Goal: Transaction & Acquisition: Purchase product/service

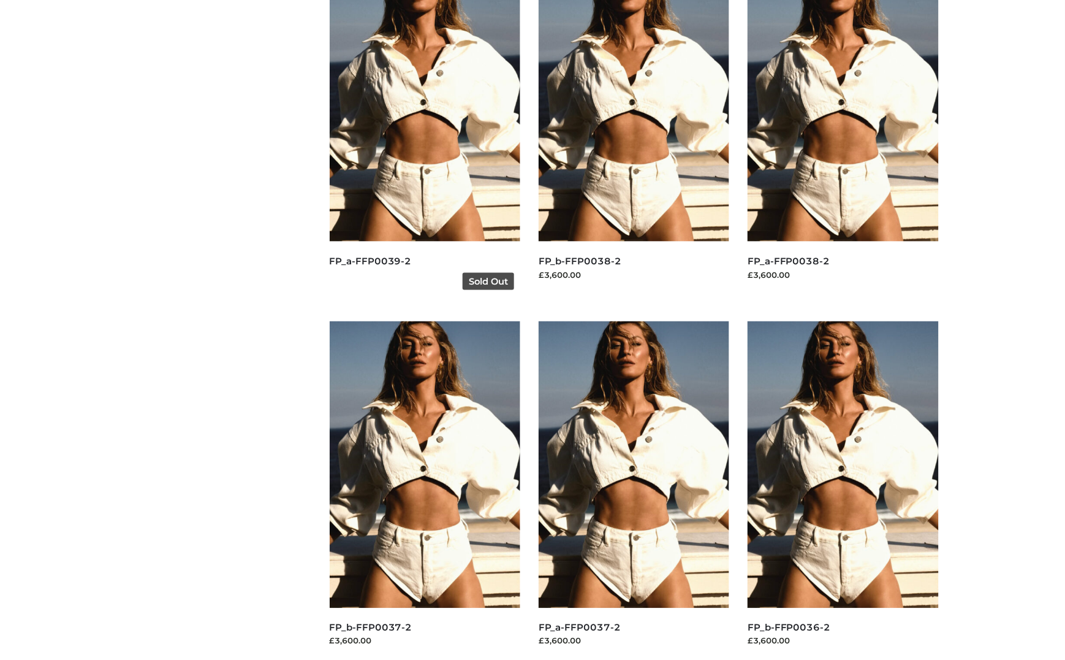
scroll to position [1308, 0]
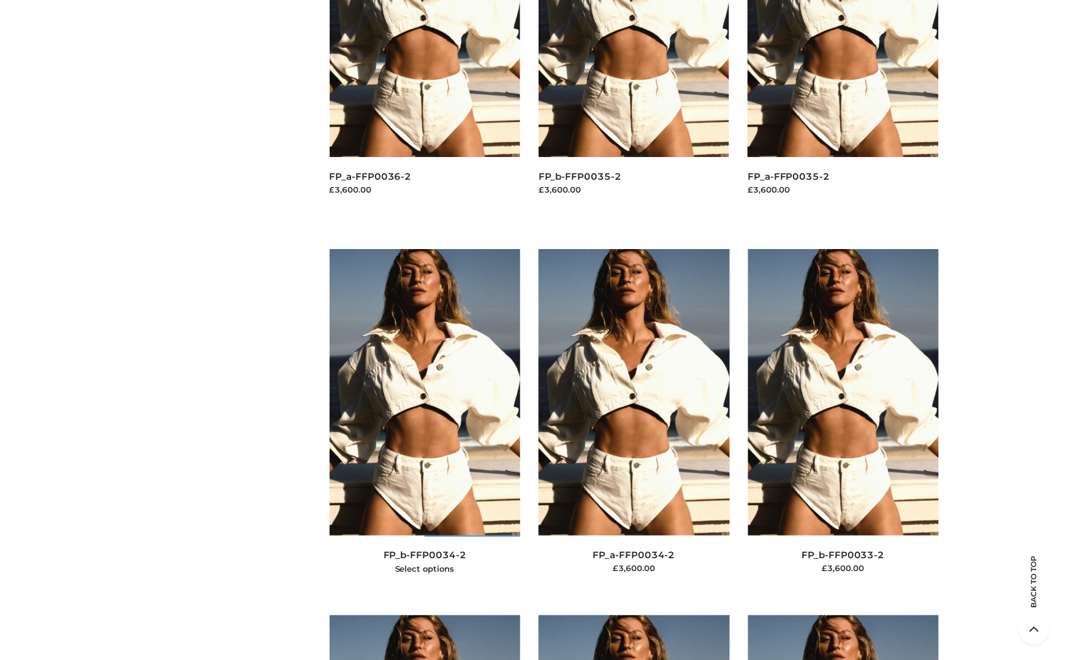
click at [400, 424] on img at bounding box center [425, 392] width 191 height 286
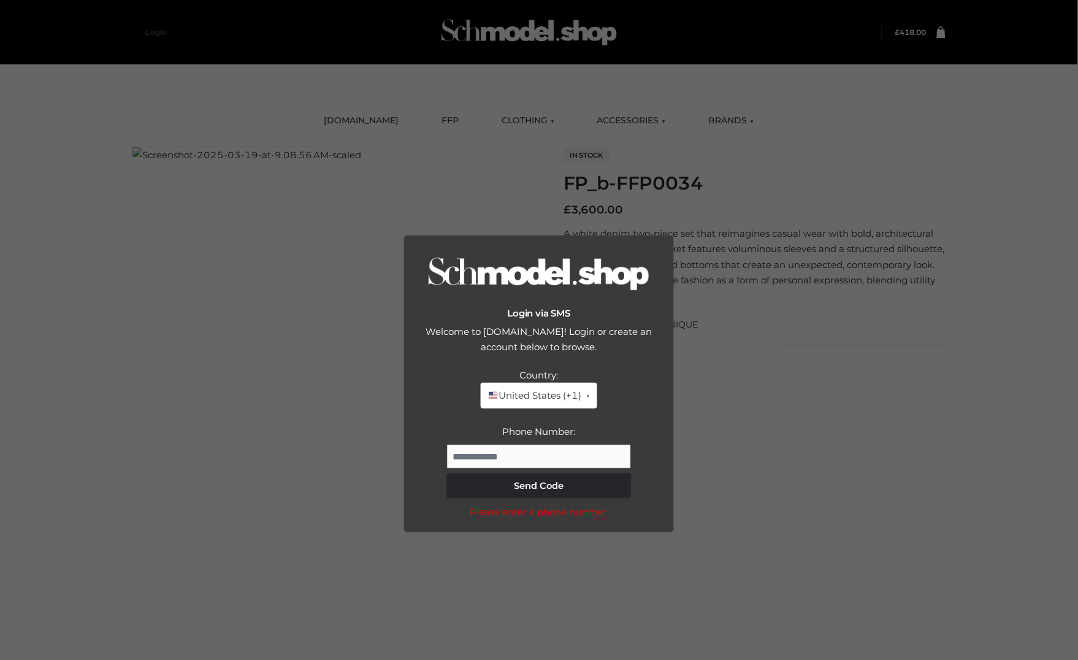
click at [541, 422] on div "Country: United States (+1) United States (+1) United Kingdom (+44) Canada (+1)…" at bounding box center [538, 432] width 245 height 131
click at [537, 456] on input "Phone Number:" at bounding box center [539, 456] width 184 height 25
type input "**********"
click at [569, 481] on button "Send Code" at bounding box center [539, 485] width 184 height 25
click at [631, 348] on div "Welcome to Schmodel.Shop! Login or create an account below to browse." at bounding box center [538, 346] width 245 height 44
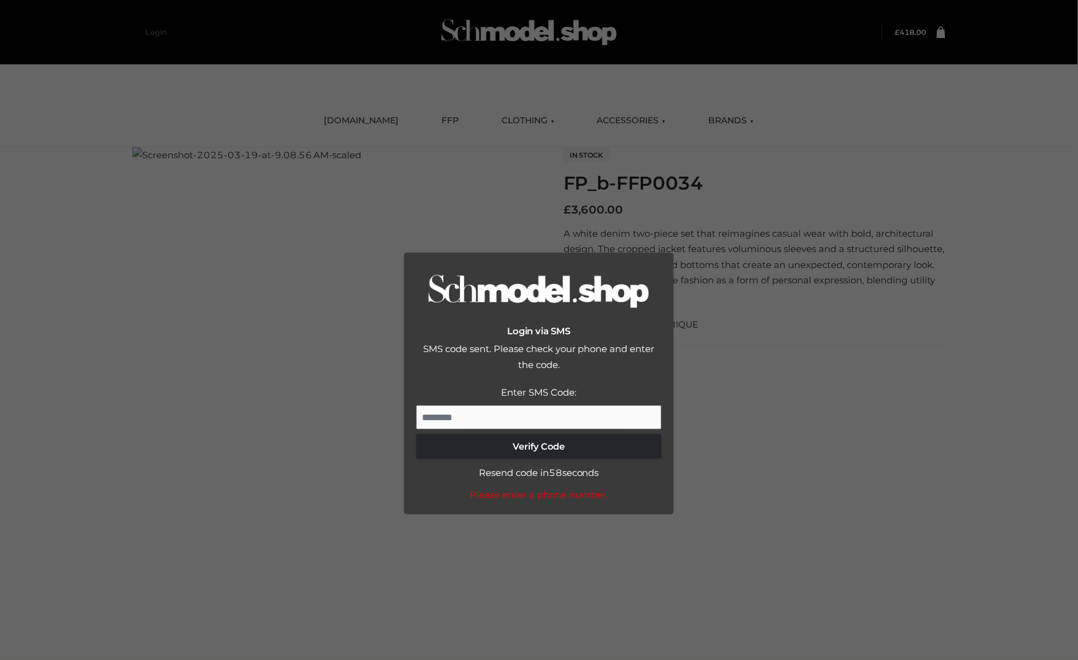
click at [633, 379] on div "SMS code sent. Please check your phone and enter the code." at bounding box center [538, 363] width 245 height 44
click at [707, 158] on div "Login via SMS SMS code sent. Please check your phone and enter the code. Countr…" at bounding box center [539, 330] width 1078 height 660
click at [502, 417] on input "Enter SMS Code:" at bounding box center [538, 417] width 245 height 25
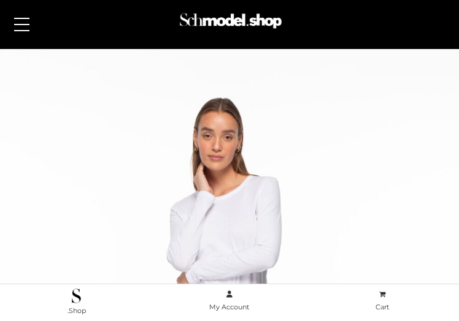
click at [0, 0] on link "DRESSES" at bounding box center [0, 0] width 0 height 0
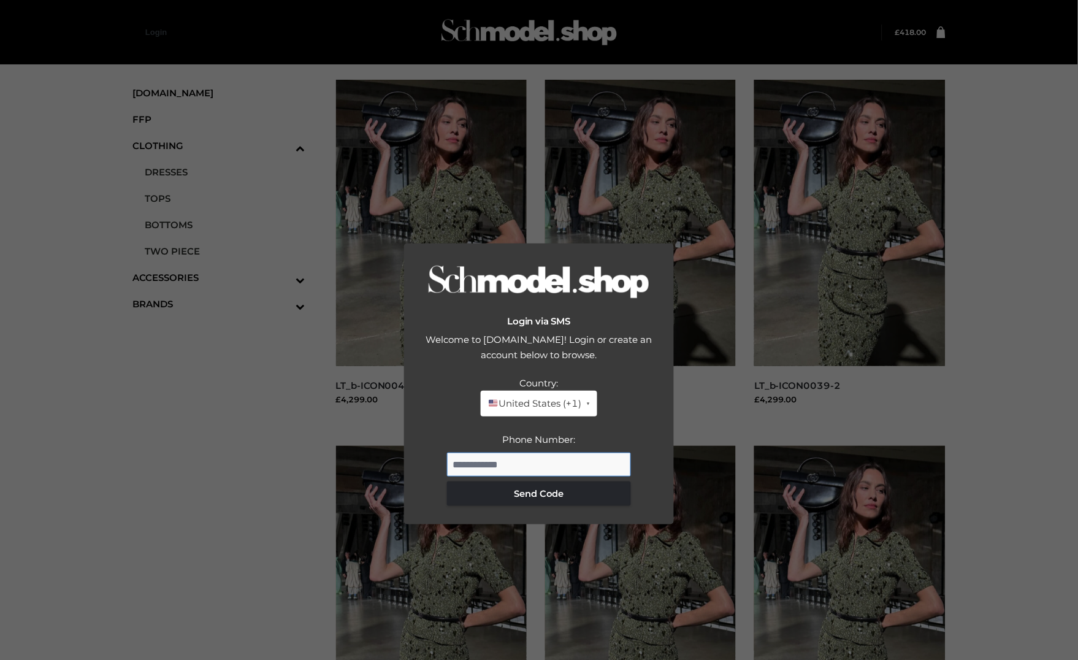
click at [470, 321] on input "Phone Number:" at bounding box center [539, 464] width 184 height 25
type input "**********"
click at [470, 321] on button "Send Code" at bounding box center [539, 493] width 184 height 25
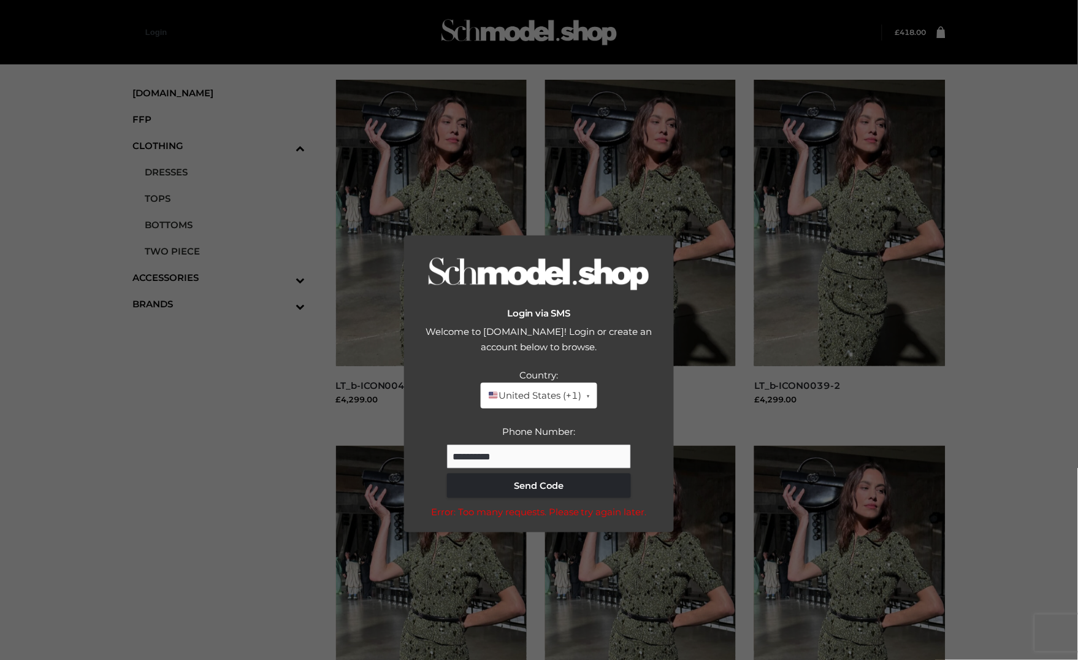
click at [470, 39] on div "Login via SMS Welcome to Schmodel.Shop! Login or create an account below to bro…" at bounding box center [539, 330] width 1078 height 660
